Goal: Task Accomplishment & Management: Complete application form

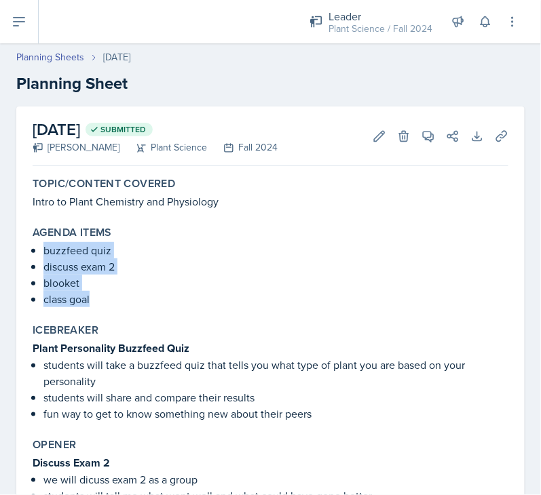
drag, startPoint x: 44, startPoint y: 249, endPoint x: 126, endPoint y: 298, distance: 95.9
click at [126, 298] on ul "buzzfeed quiz discuss exam 2 blooket class goal" at bounding box center [275, 274] width 465 height 65
copy ul "buzzfeed quiz discuss exam 2 blooket class goal"
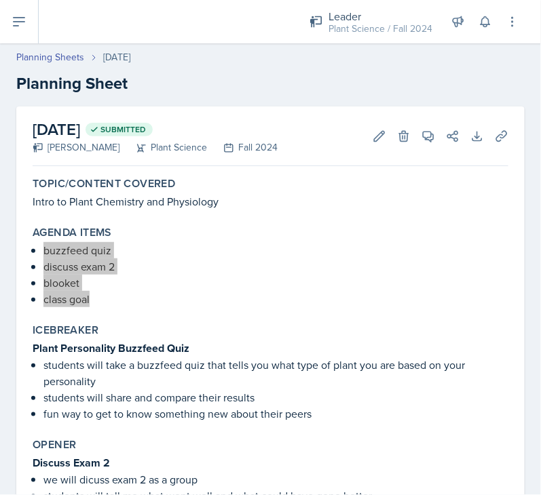
scroll to position [85, 0]
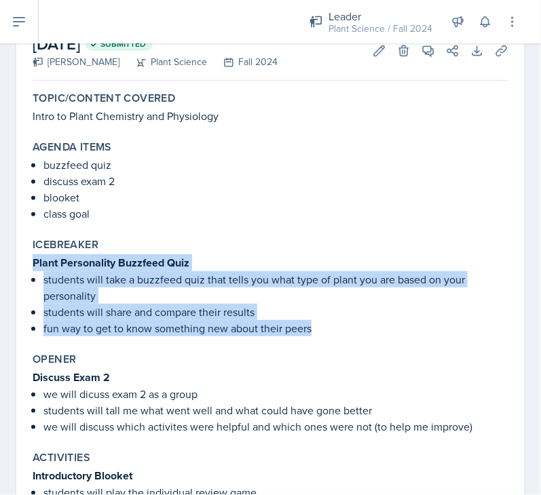
drag, startPoint x: 35, startPoint y: 263, endPoint x: 355, endPoint y: 324, distance: 326.6
click at [355, 324] on div "Plant Personality Buzzfeed Quiz students will take a buzzfeed quiz that tells y…" at bounding box center [271, 295] width 476 height 82
copy div "Plant Personality Buzzfeed Quiz students will take a buzzfeed quiz that tells y…"
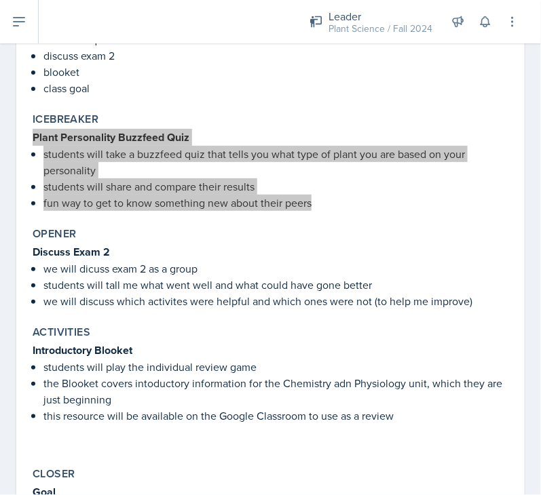
scroll to position [220, 0]
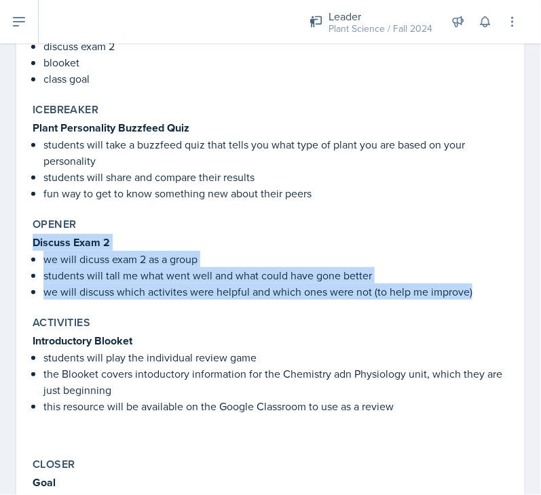
drag, startPoint x: 31, startPoint y: 239, endPoint x: 488, endPoint y: 298, distance: 461.0
click at [488, 298] on div "Opener Discuss Exam 2 we will dicuss exam 2 as a group students will tall me wh…" at bounding box center [270, 258] width 486 height 93
copy div "Discuss Exam 2 we will dicuss exam 2 as a group students will tall me what went…"
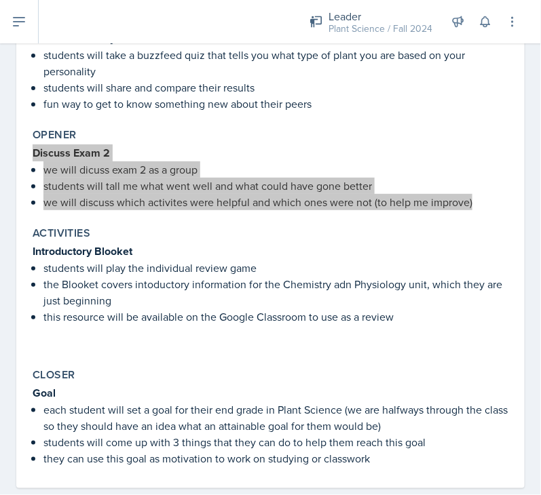
scroll to position [311, 0]
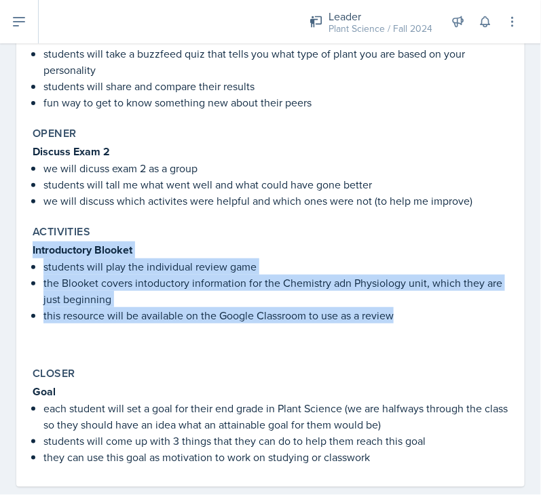
drag, startPoint x: 30, startPoint y: 246, endPoint x: 414, endPoint y: 333, distance: 394.3
click at [414, 333] on div "Activities Introductory Blooket students will play the individual review game t…" at bounding box center [270, 288] width 486 height 136
copy div "Introductory Blooket students will play the individual review game the Blooket …"
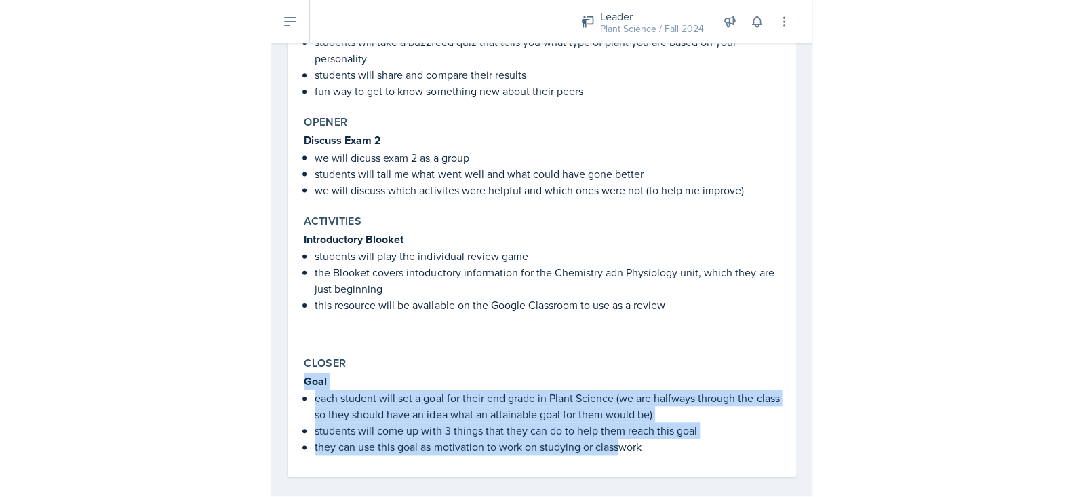
scroll to position [332, 0]
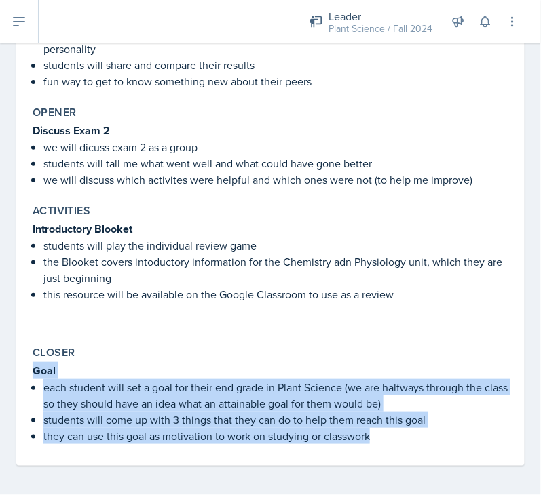
drag, startPoint x: 28, startPoint y: 388, endPoint x: 459, endPoint y: 448, distance: 434.9
click at [459, 448] on div "Topic/Content Covered Intro to Plant Chemistry and Physiology Agenda items buzz…" at bounding box center [271, 152] width 476 height 627
copy div "Goal each student will set a goal for their end grade in Plant Science (we are …"
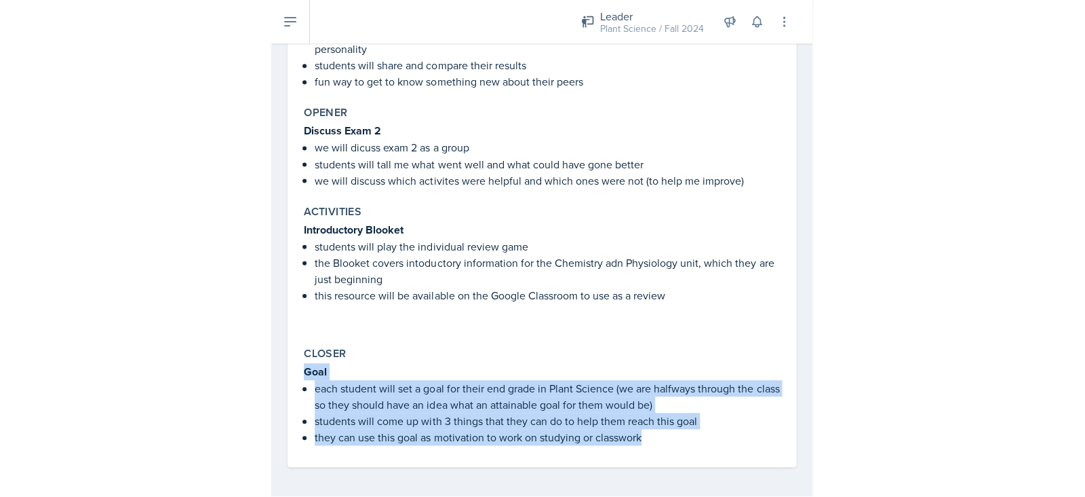
scroll to position [298, 0]
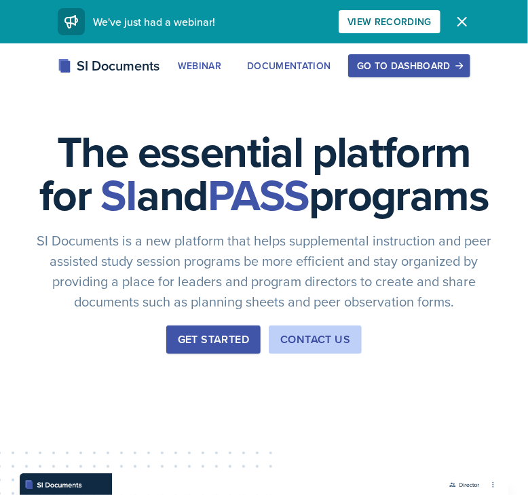
click at [377, 63] on div "Go to Dashboard" at bounding box center [409, 65] width 104 height 11
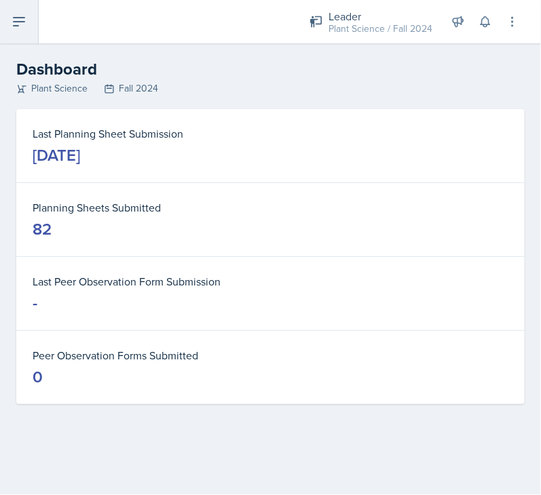
click at [9, 22] on button at bounding box center [19, 21] width 39 height 43
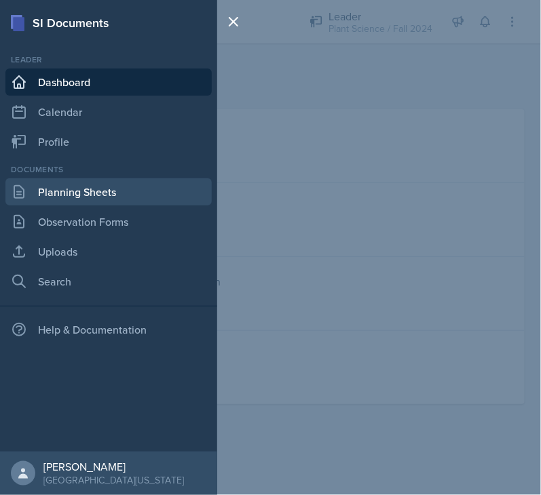
click at [92, 196] on link "Planning Sheets" at bounding box center [108, 191] width 206 height 27
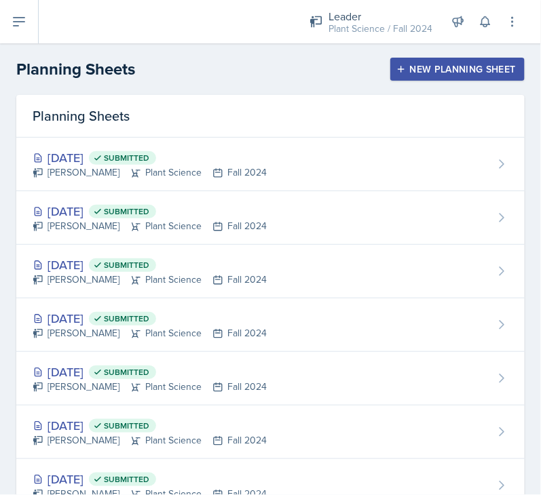
click at [442, 74] on div "New Planning Sheet" at bounding box center [457, 69] width 117 height 11
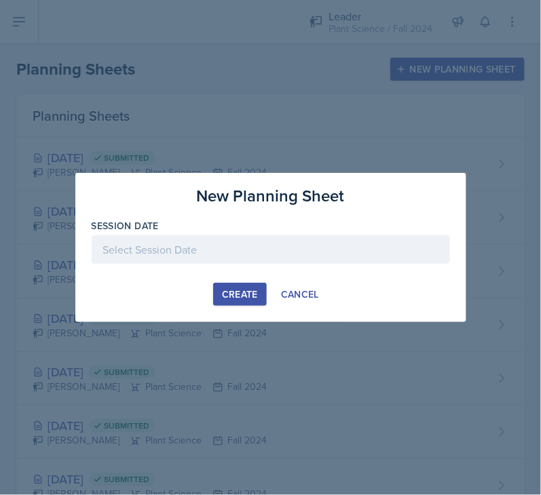
click at [216, 260] on div at bounding box center [271, 249] width 358 height 28
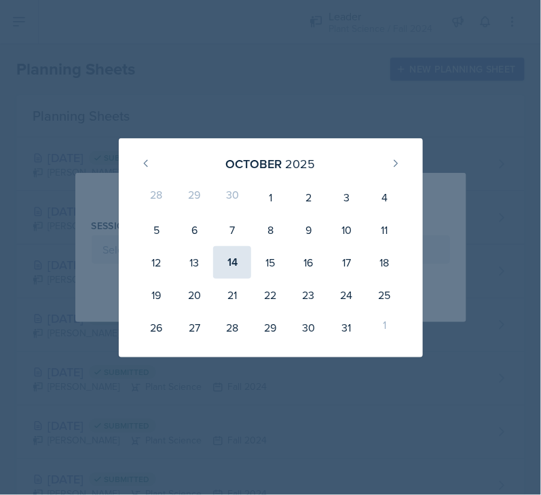
click at [234, 266] on div "14" at bounding box center [232, 262] width 38 height 33
type input "October 14th, 2025"
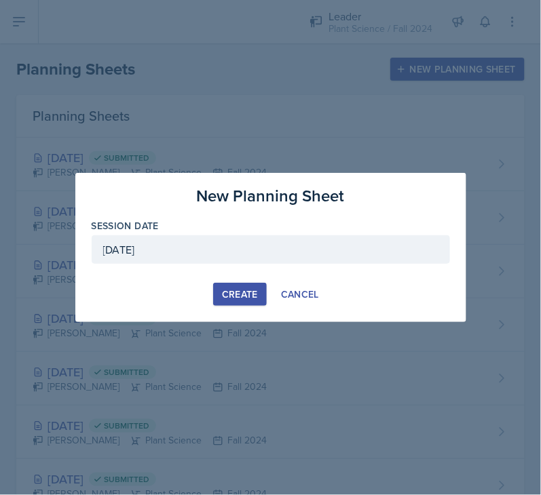
click at [234, 294] on div "Create" at bounding box center [240, 294] width 36 height 11
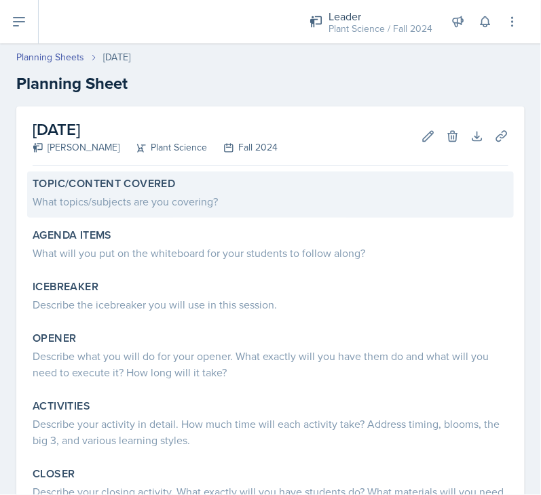
click at [136, 196] on div "What topics/subjects are you covering?" at bounding box center [271, 201] width 476 height 16
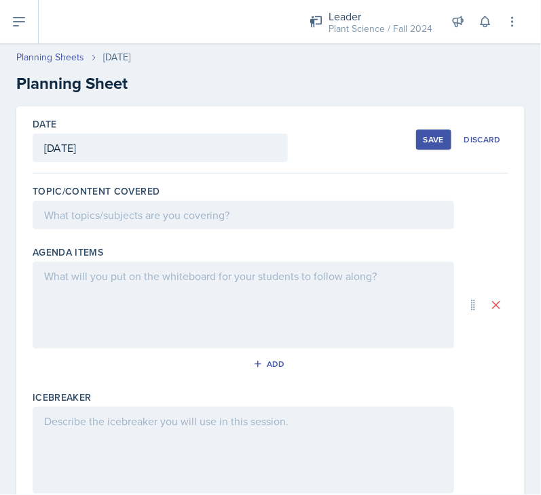
click at [134, 197] on label "Topic/Content Covered" at bounding box center [96, 192] width 127 height 14
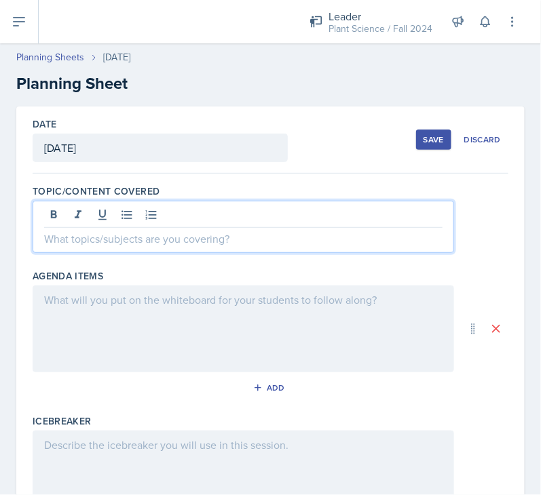
click at [135, 209] on div at bounding box center [243, 227] width 421 height 52
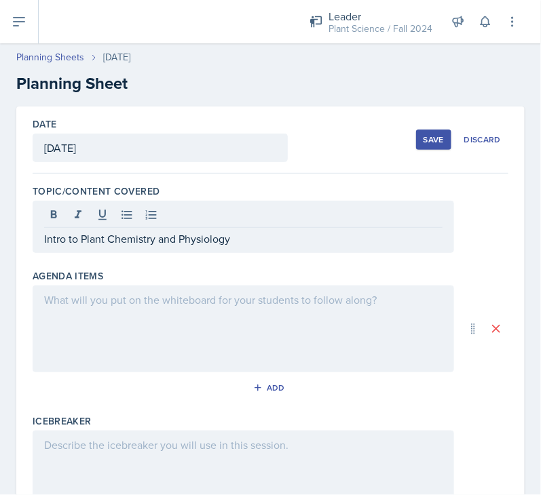
click at [83, 300] on div at bounding box center [243, 329] width 421 height 87
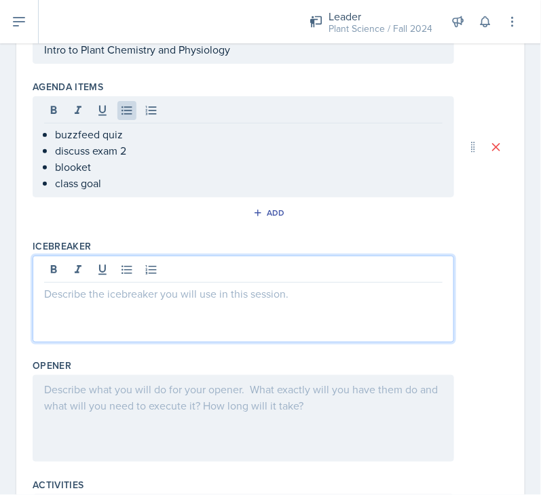
click at [90, 286] on p at bounding box center [243, 294] width 398 height 16
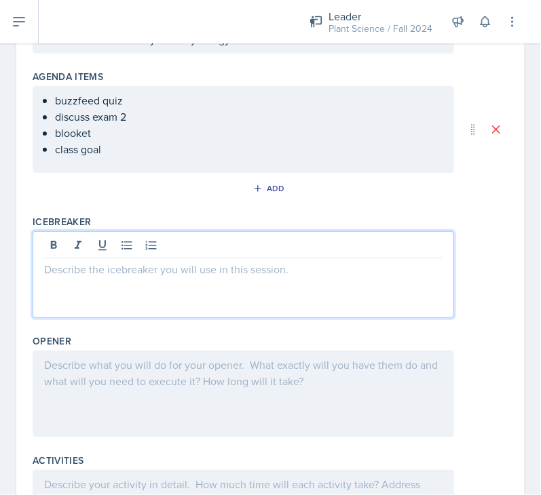
click at [73, 273] on p at bounding box center [243, 269] width 398 height 16
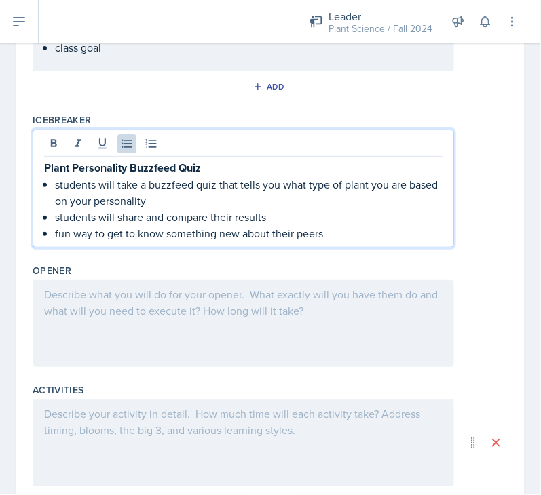
click at [140, 309] on div at bounding box center [243, 323] width 421 height 87
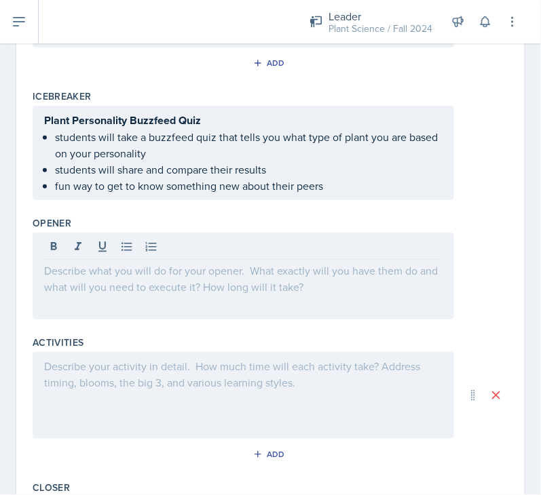
click at [66, 267] on p at bounding box center [243, 271] width 398 height 16
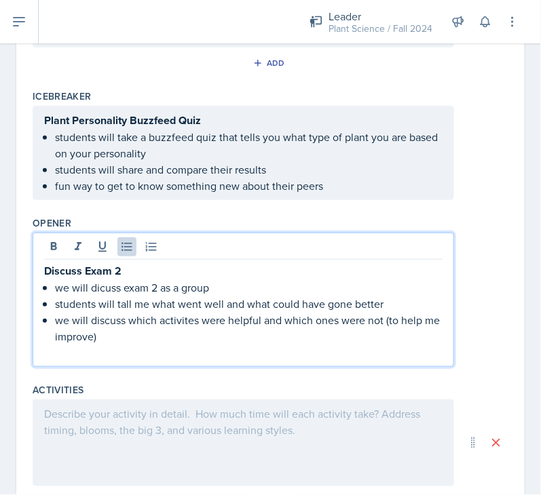
scroll to position [431, 0]
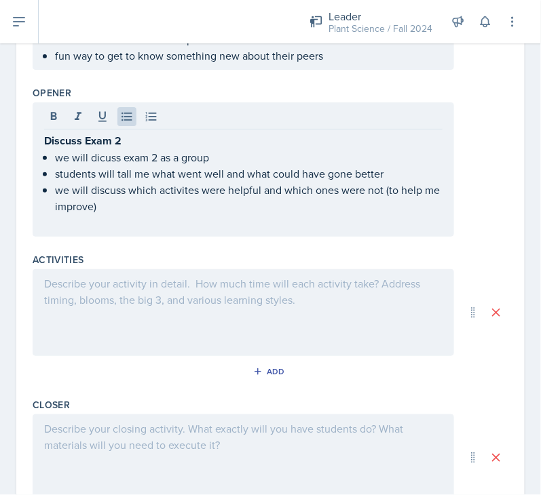
click at [92, 288] on div at bounding box center [243, 312] width 421 height 87
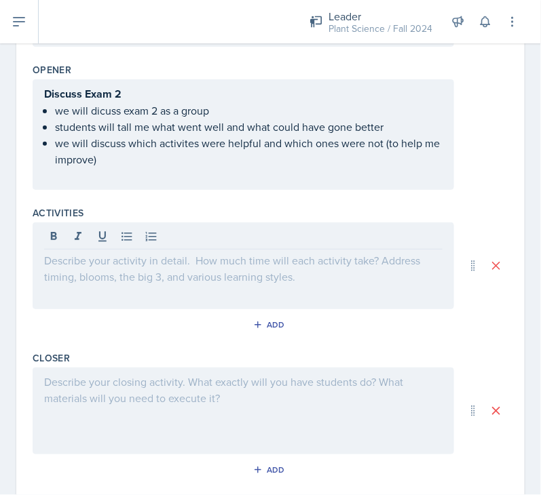
click at [88, 265] on div at bounding box center [243, 265] width 421 height 87
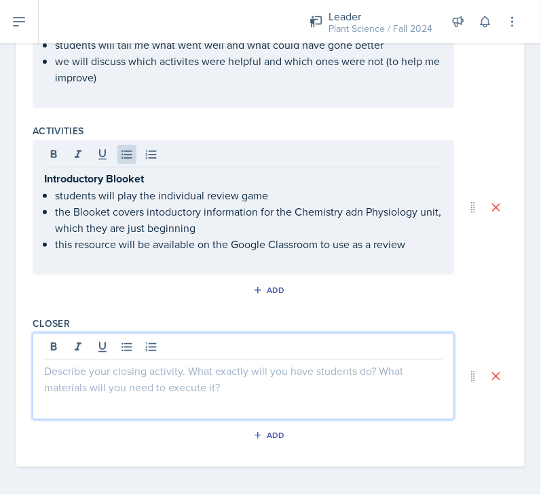
click at [72, 344] on div at bounding box center [243, 376] width 421 height 87
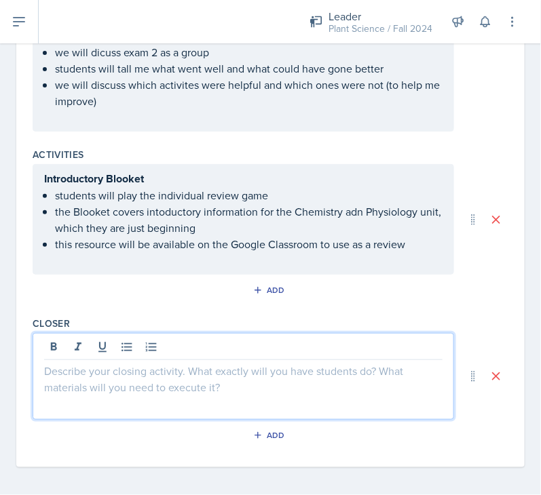
click at [151, 368] on p at bounding box center [243, 371] width 398 height 16
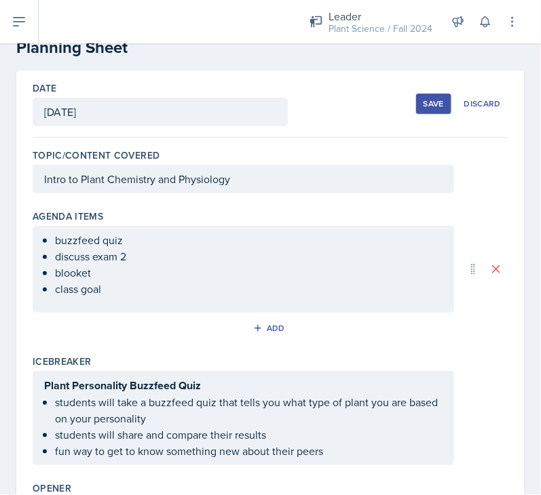
scroll to position [0, 0]
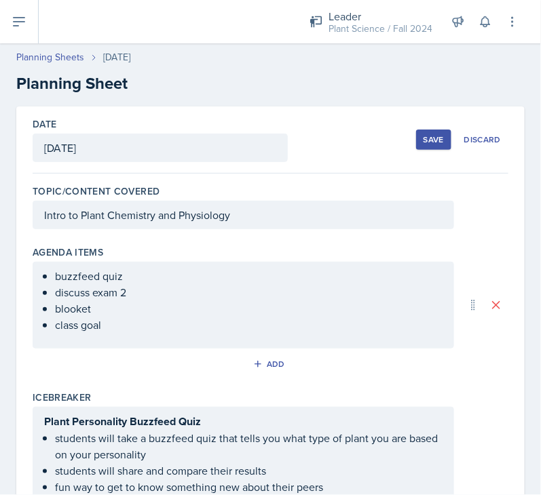
click at [423, 141] on div "Save" at bounding box center [433, 139] width 20 height 11
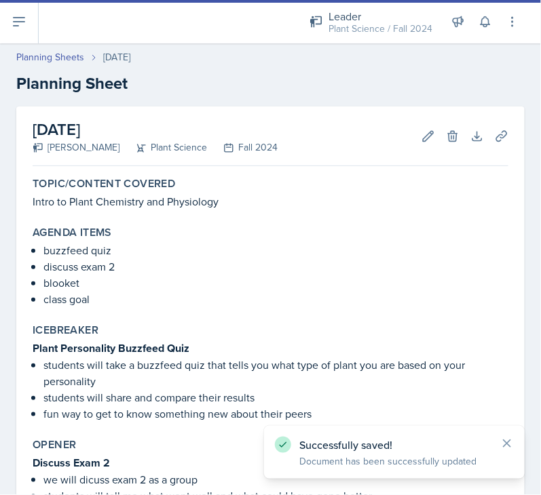
scroll to position [372, 0]
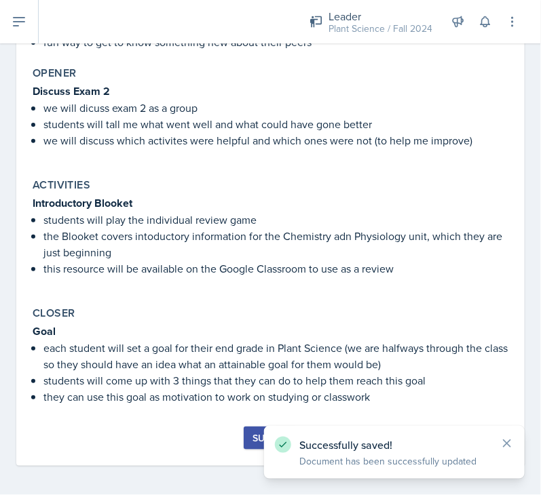
click at [252, 433] on div "Submit" at bounding box center [270, 438] width 36 height 11
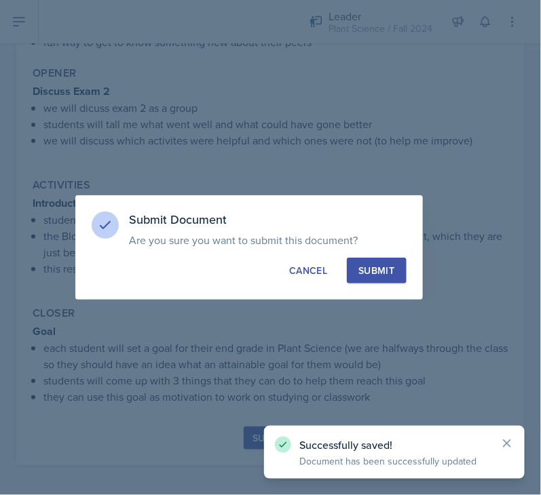
click at [367, 269] on div "Submit" at bounding box center [376, 271] width 36 height 14
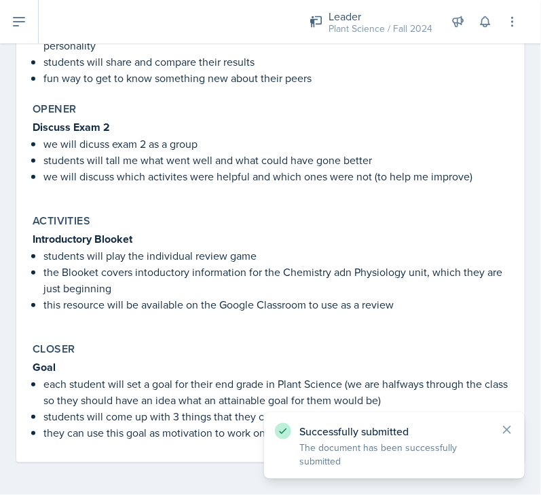
scroll to position [332, 0]
